Goal: Information Seeking & Learning: Learn about a topic

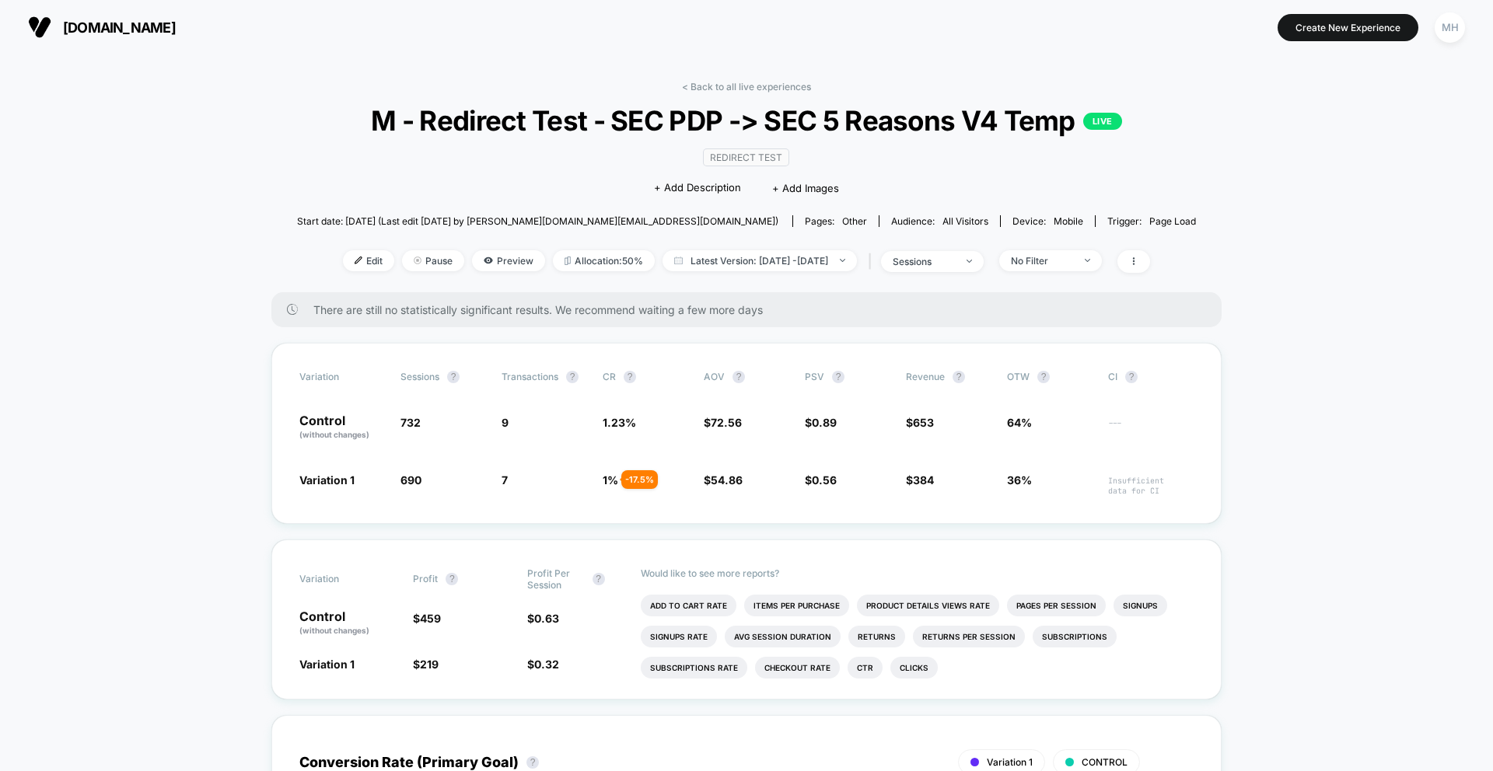
click at [103, 23] on span "[DOMAIN_NAME]" at bounding box center [119, 27] width 113 height 16
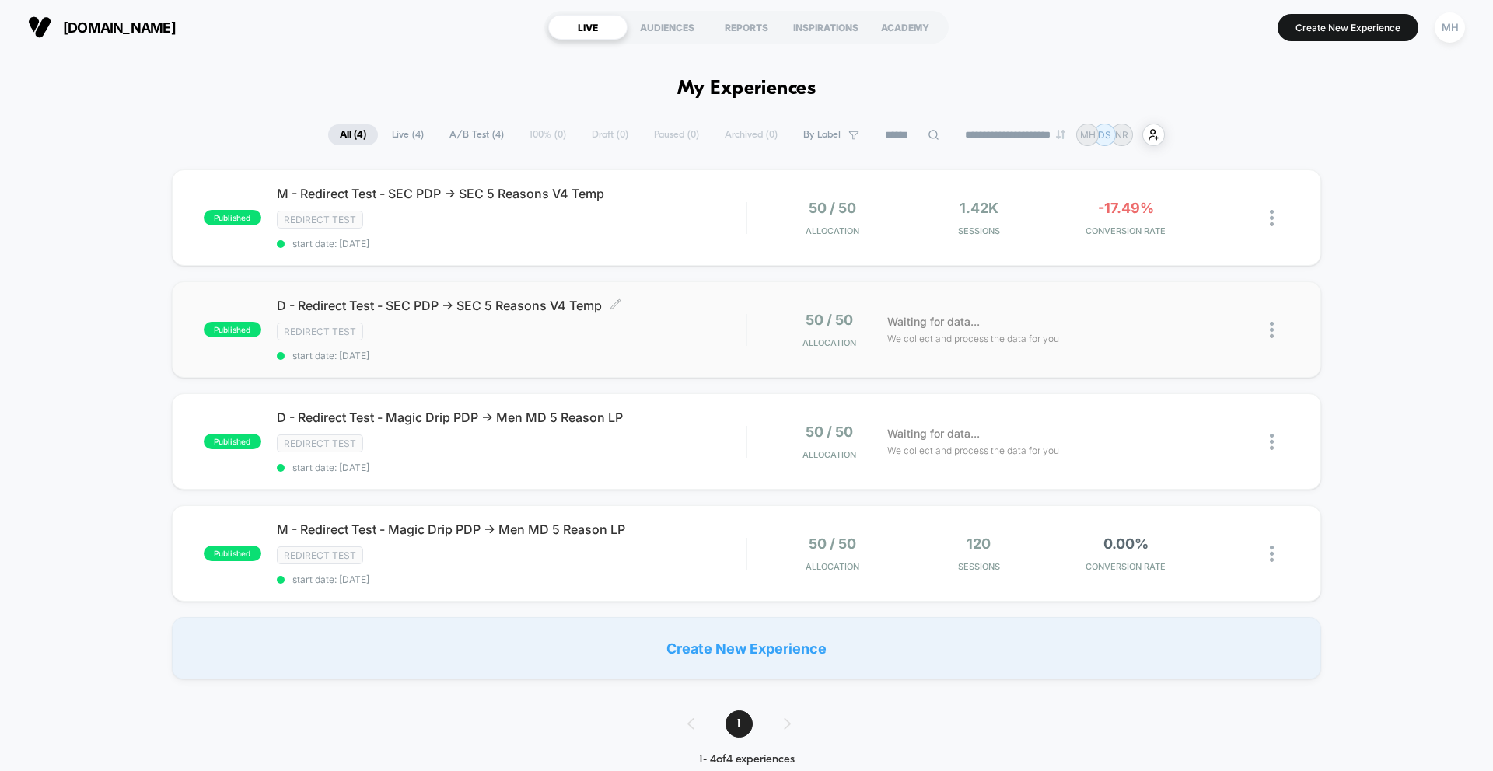
click at [502, 300] on span "D - Redirect Test - SEC PDP -> SEC 5 Reasons V4 Temp Click to edit experience d…" at bounding box center [511, 306] width 469 height 16
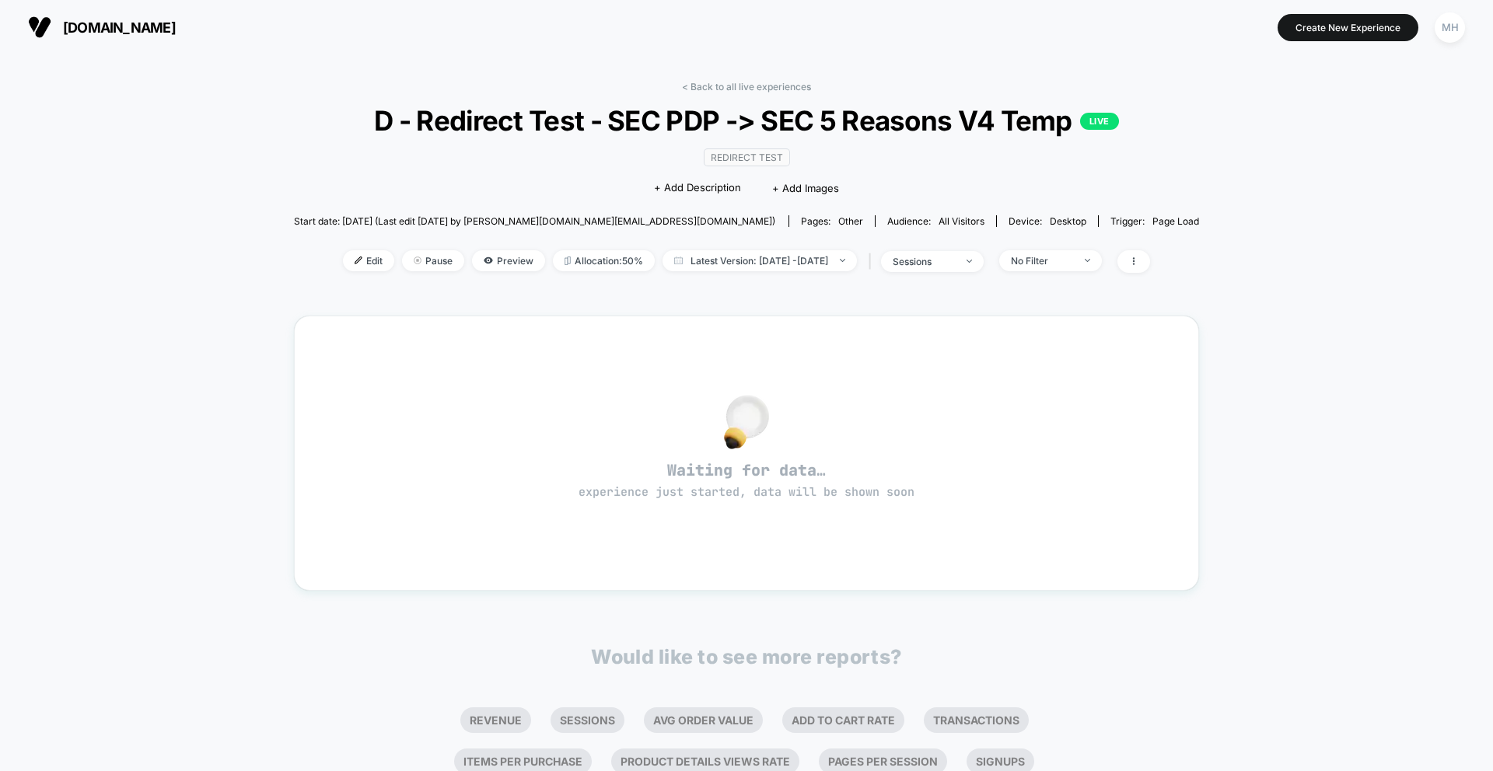
click at [78, 28] on span "[DOMAIN_NAME]" at bounding box center [119, 27] width 113 height 16
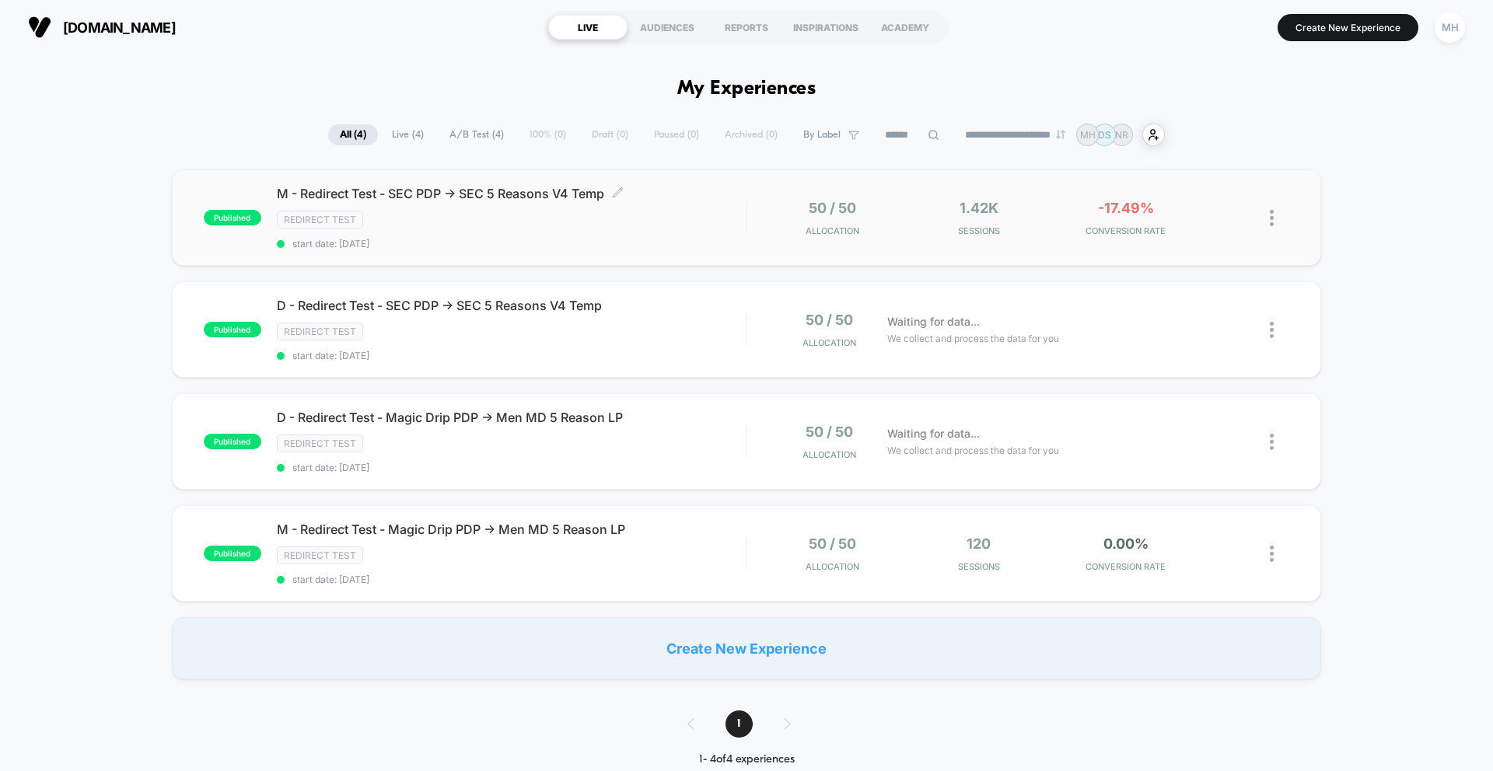
click at [421, 197] on span "M - Redirect Test - SEC PDP -> SEC 5 Reasons V4 Temp Click to edit experience d…" at bounding box center [511, 194] width 469 height 16
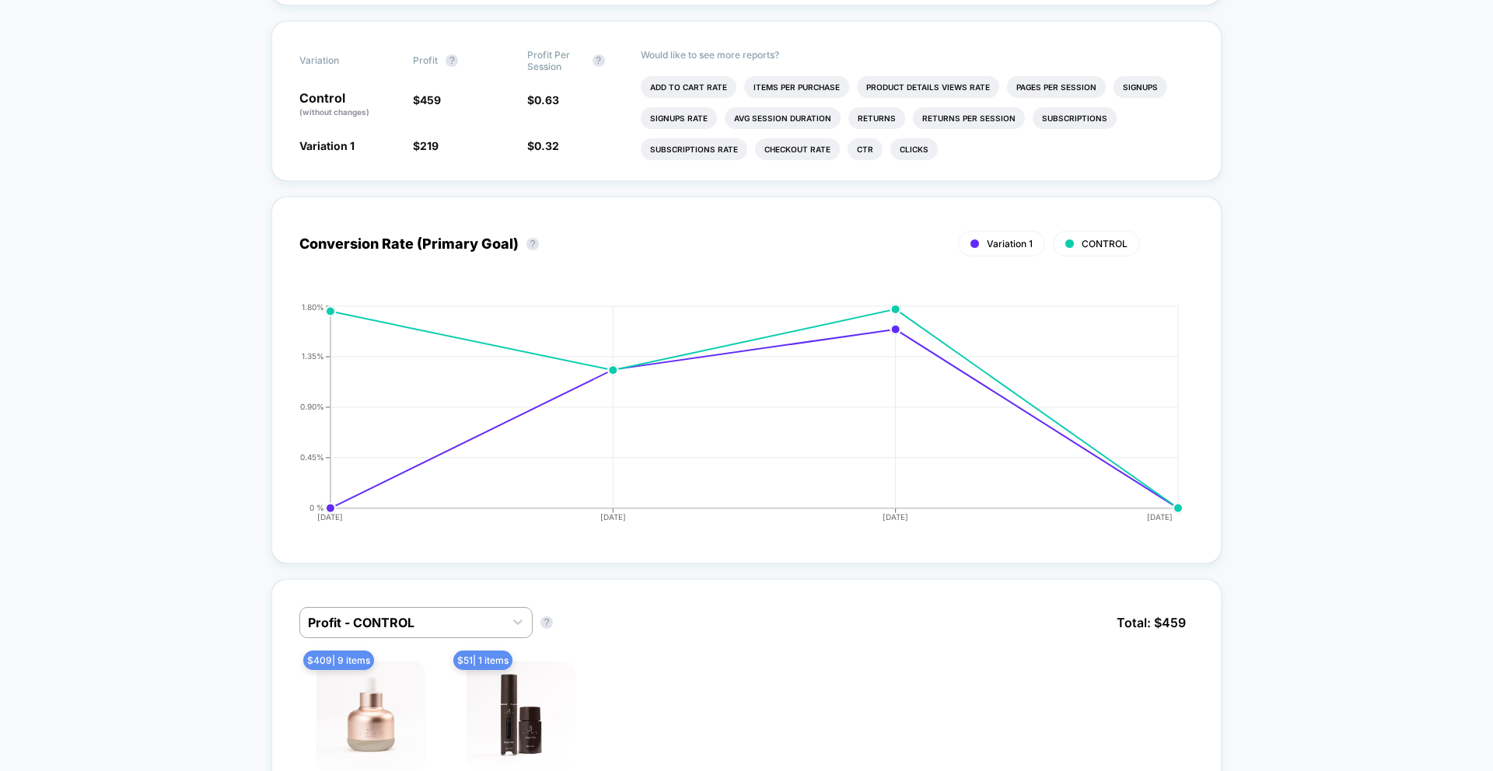
scroll to position [383, 0]
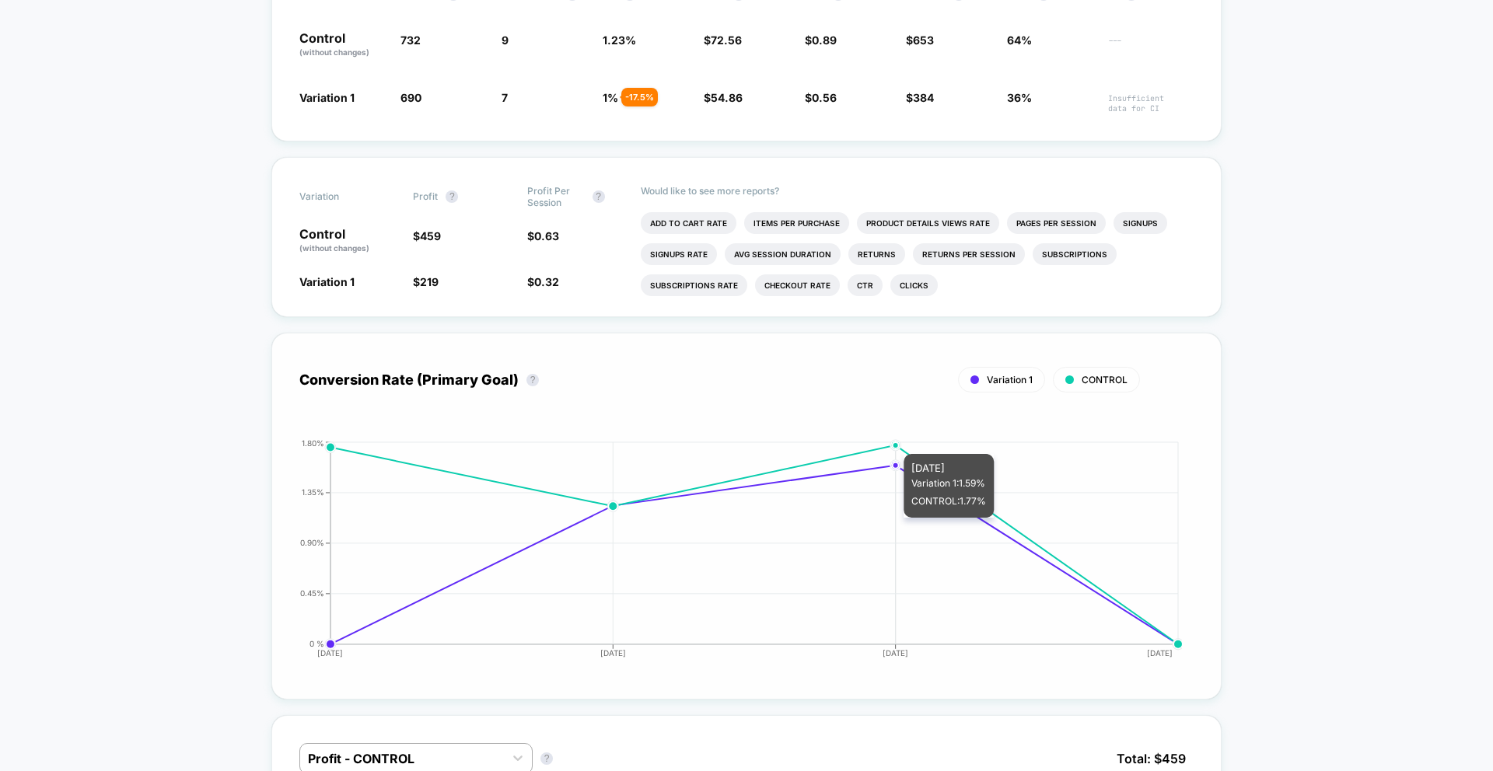
click at [897, 444] on circle at bounding box center [896, 445] width 6 height 6
click at [895, 443] on circle at bounding box center [896, 445] width 6 height 6
